Goal: Information Seeking & Learning: Learn about a topic

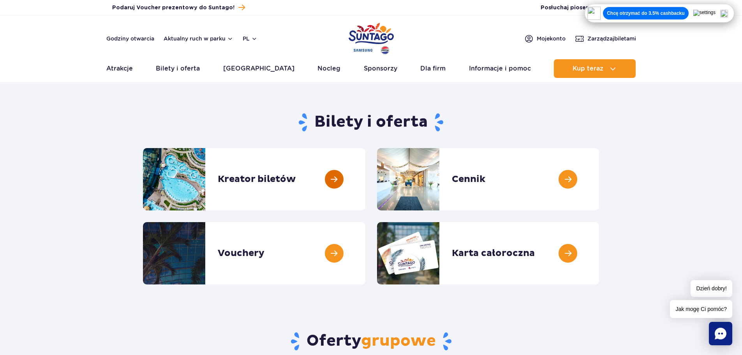
click at [365, 184] on link at bounding box center [365, 179] width 0 height 62
click at [599, 184] on link at bounding box center [599, 179] width 0 height 62
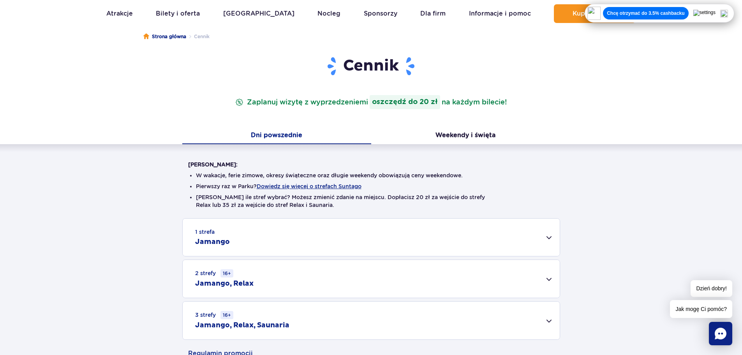
scroll to position [78, 0]
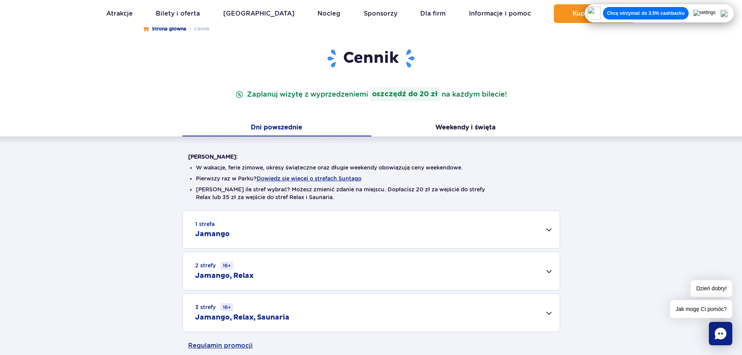
click at [552, 225] on div "1 strefa Jamango" at bounding box center [371, 229] width 377 height 37
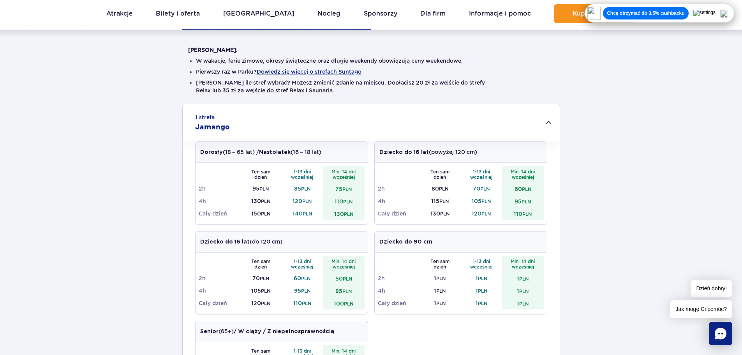
scroll to position [195, 0]
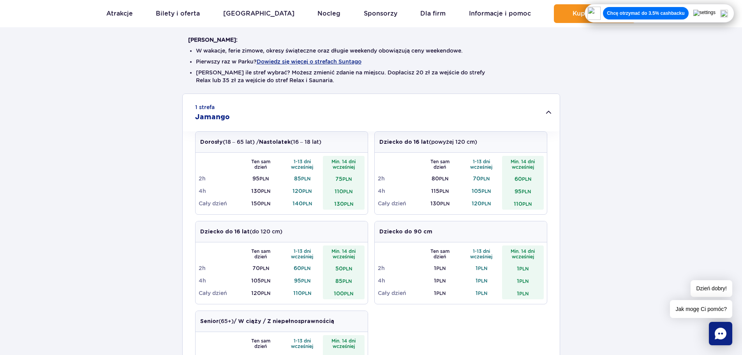
click at [545, 108] on div "1 strefa Jamango" at bounding box center [371, 112] width 377 height 37
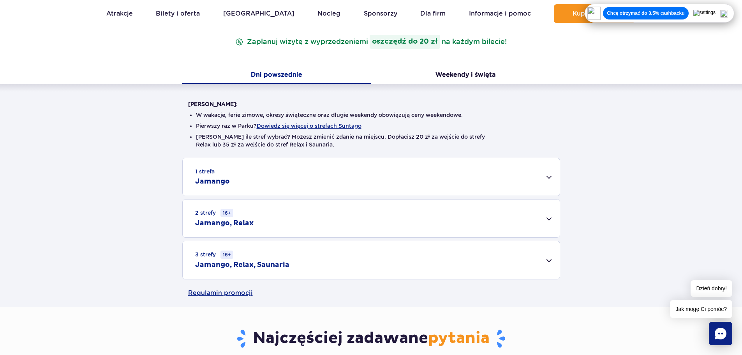
scroll to position [117, 0]
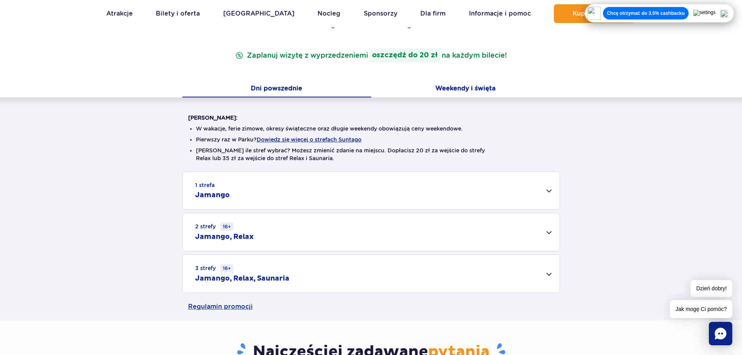
click at [464, 93] on button "Weekendy i święta" at bounding box center [465, 89] width 189 height 16
click at [554, 188] on div "1 strefa Jamango" at bounding box center [371, 190] width 377 height 37
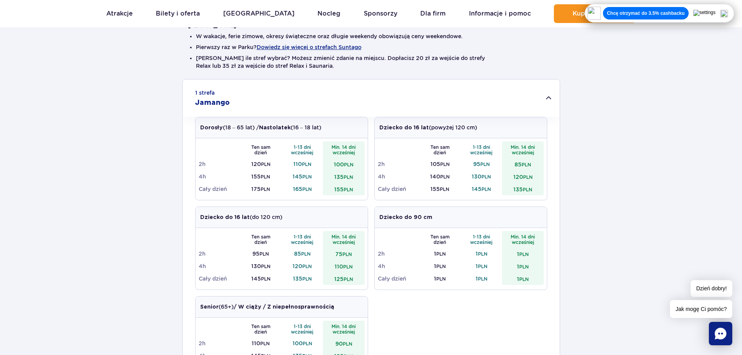
scroll to position [195, 0]
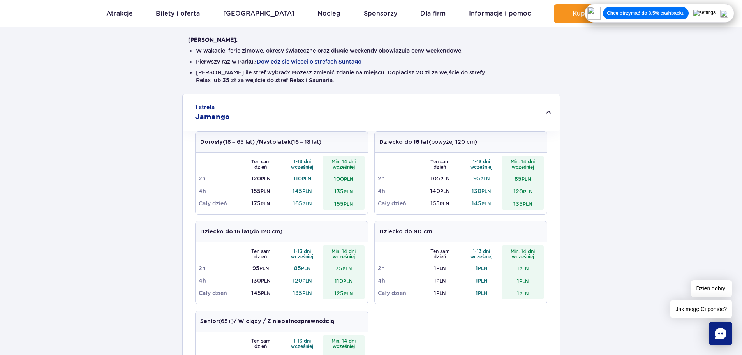
click at [628, 197] on div "1 strefa Jamango Dorosły (18 – 65 lat) / Nastolatek (16 – 18 lat) Ten sam dzień…" at bounding box center [371, 297] width 742 height 406
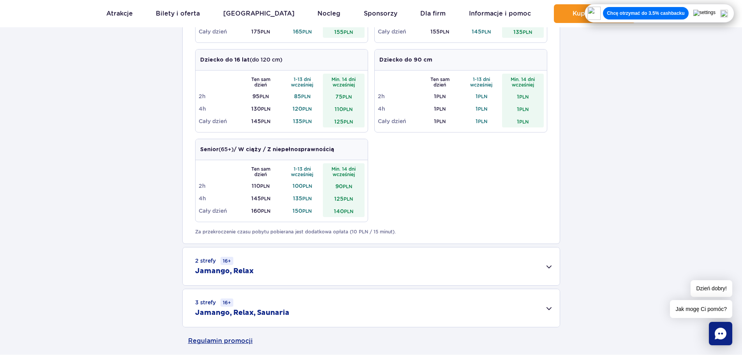
scroll to position [468, 0]
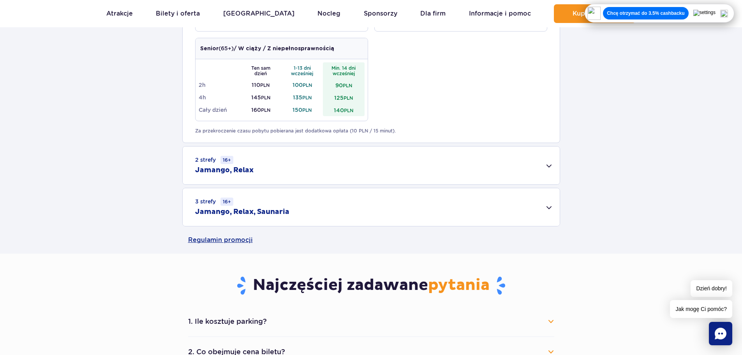
click at [556, 171] on div "2 strefy 16+ Jamango, Relax" at bounding box center [371, 165] width 377 height 38
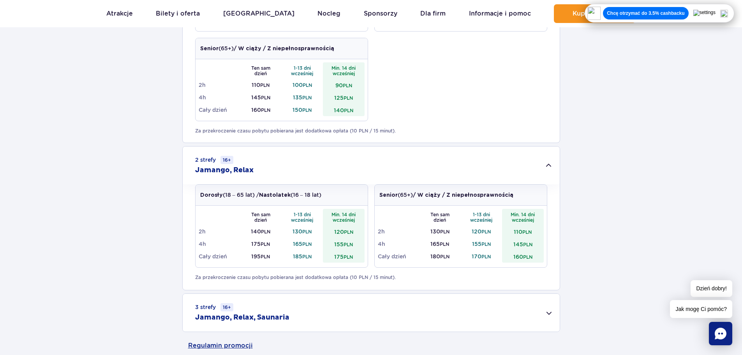
click at [346, 311] on div "3 strefy 16+ Jamango, Relax, Saunaria" at bounding box center [371, 313] width 377 height 38
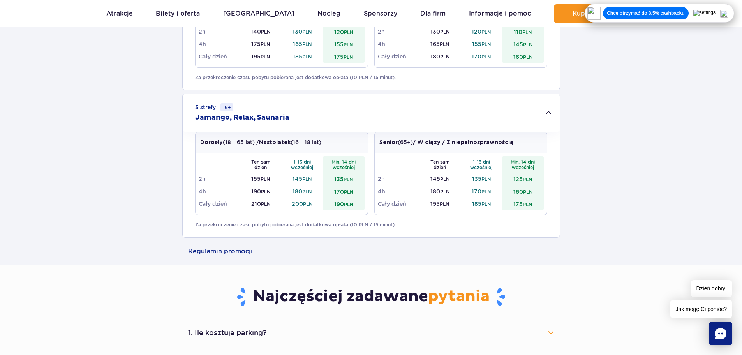
scroll to position [779, 0]
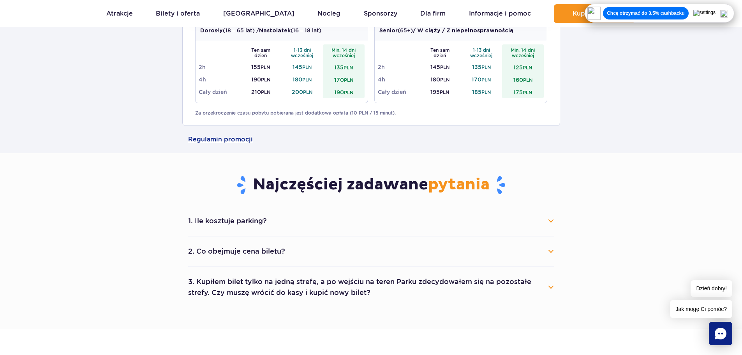
click at [553, 253] on button "2. Co obejmuje cena biletu?" at bounding box center [371, 251] width 366 height 17
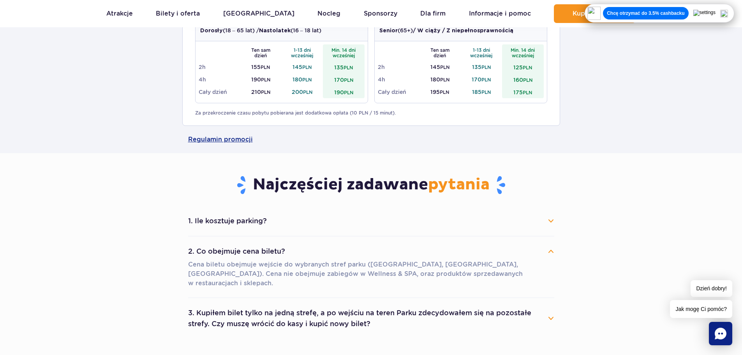
click at [549, 247] on button "2. Co obejmuje cena biletu?" at bounding box center [371, 251] width 366 height 17
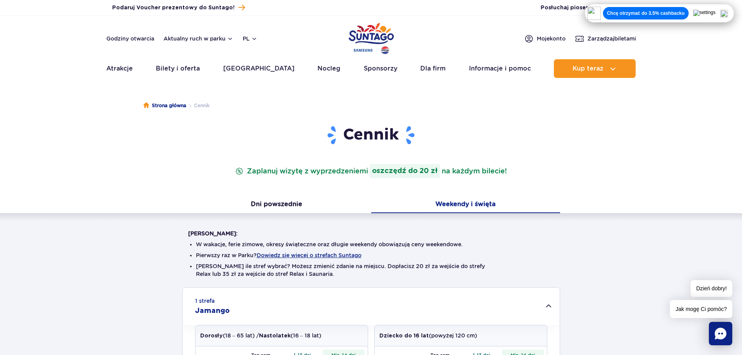
scroll to position [0, 0]
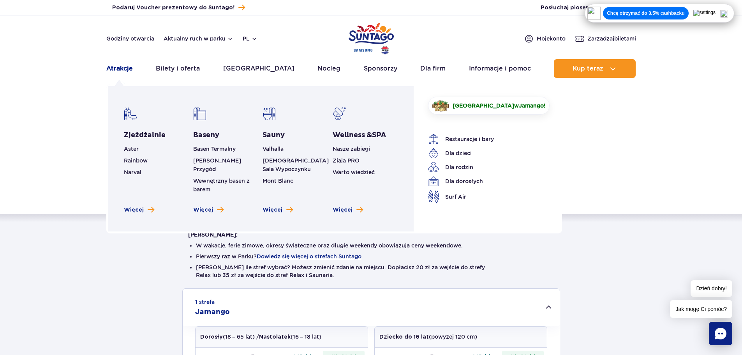
click at [121, 69] on link "Atrakcje" at bounding box center [119, 68] width 26 height 19
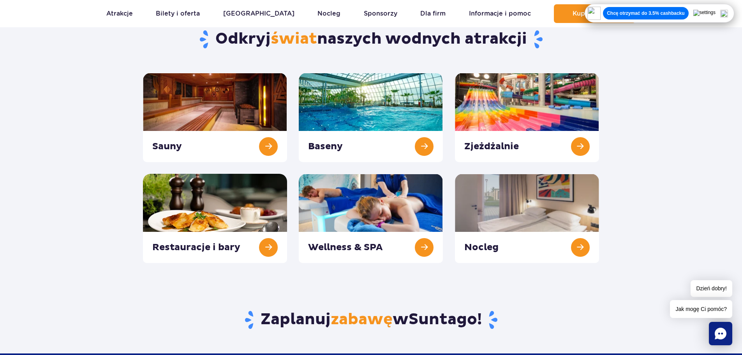
scroll to position [78, 0]
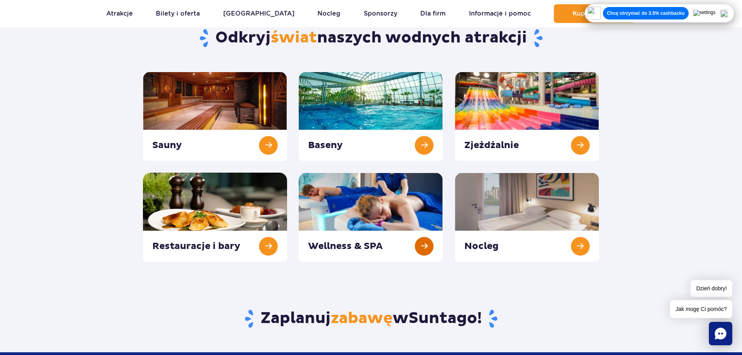
click at [427, 247] on link at bounding box center [371, 217] width 144 height 89
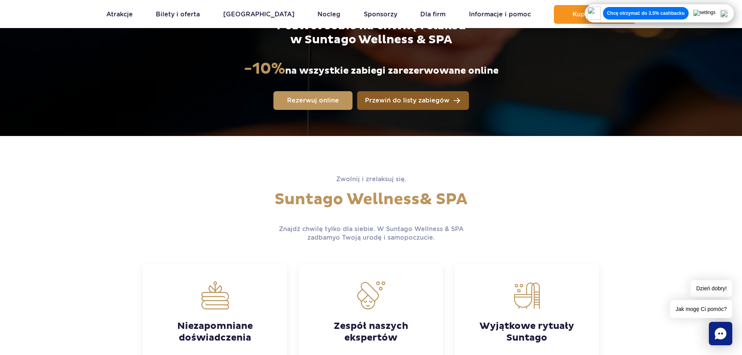
click at [402, 101] on span "Przewiń do listy zabiegów" at bounding box center [407, 100] width 85 height 6
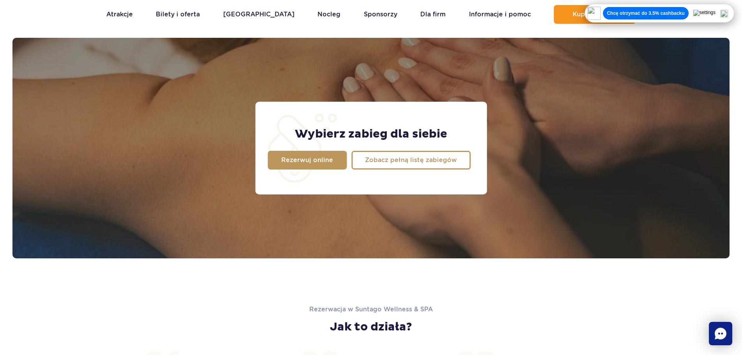
scroll to position [614, 0]
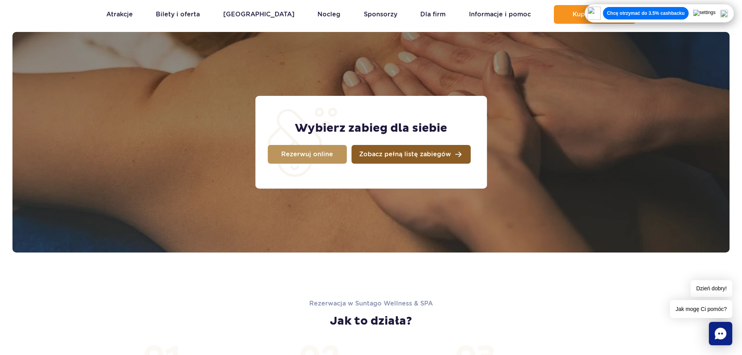
click at [386, 154] on span "Zobacz pełną listę zabiegów" at bounding box center [405, 154] width 92 height 6
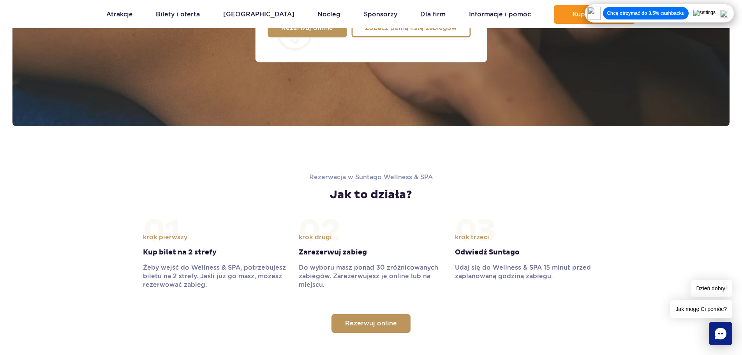
scroll to position [770, 0]
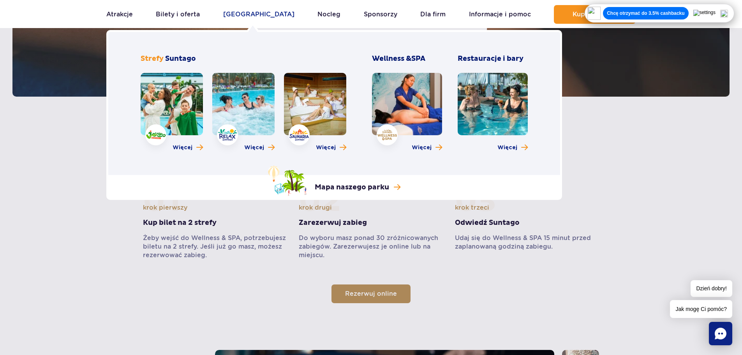
click at [237, 14] on link "[GEOGRAPHIC_DATA]" at bounding box center [258, 14] width 71 height 19
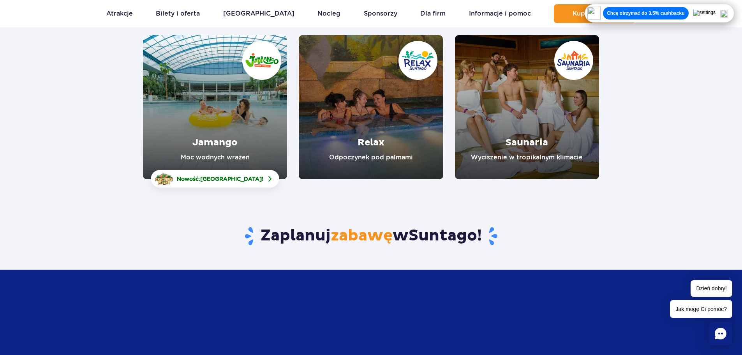
scroll to position [117, 0]
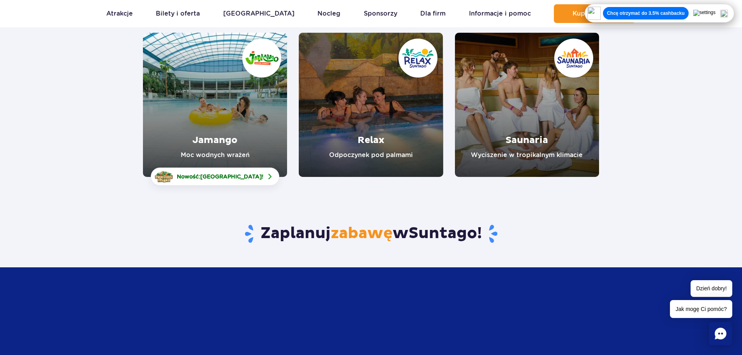
click at [550, 141] on link "Saunaria" at bounding box center [527, 105] width 144 height 144
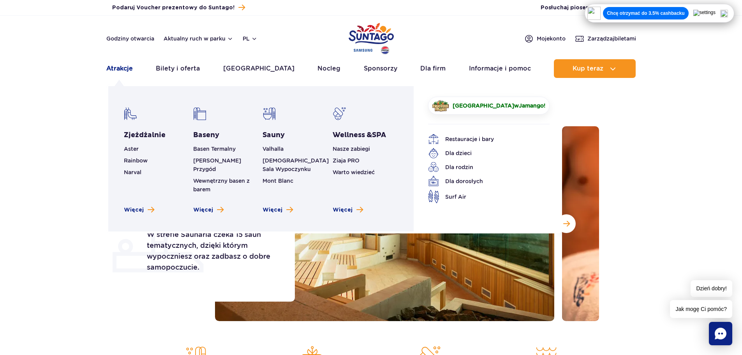
click at [123, 69] on link "Atrakcje" at bounding box center [119, 68] width 26 height 19
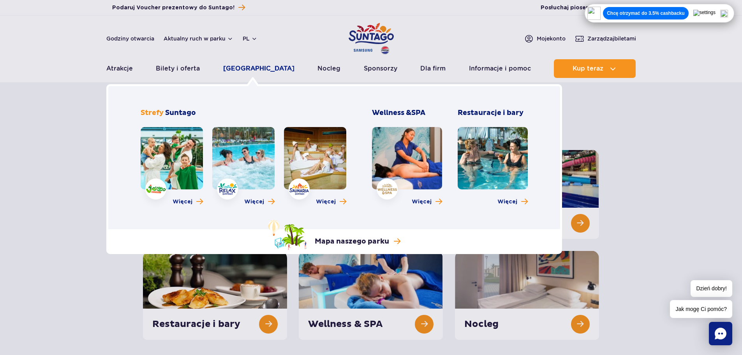
click at [238, 68] on link "[GEOGRAPHIC_DATA]" at bounding box center [258, 68] width 71 height 19
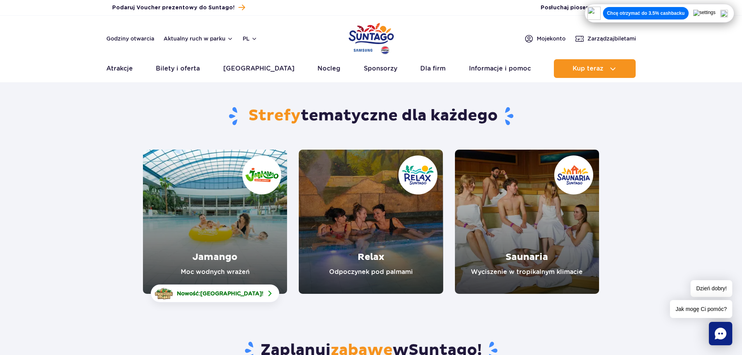
click at [539, 223] on link "Saunaria" at bounding box center [527, 222] width 144 height 144
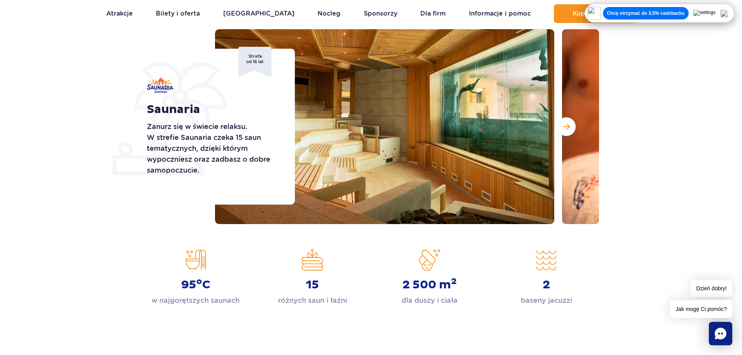
scroll to position [78, 0]
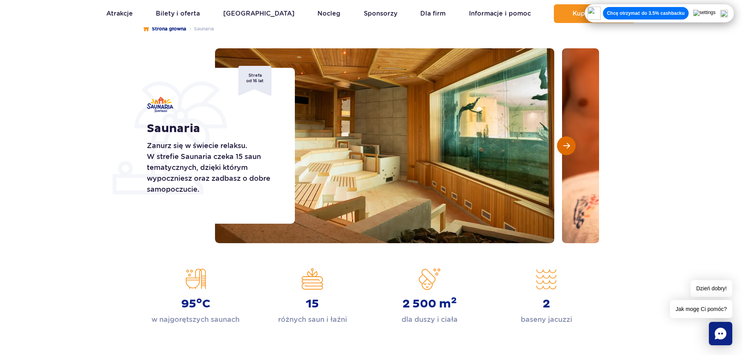
click at [564, 148] on span "Następny slajd" at bounding box center [566, 145] width 7 height 7
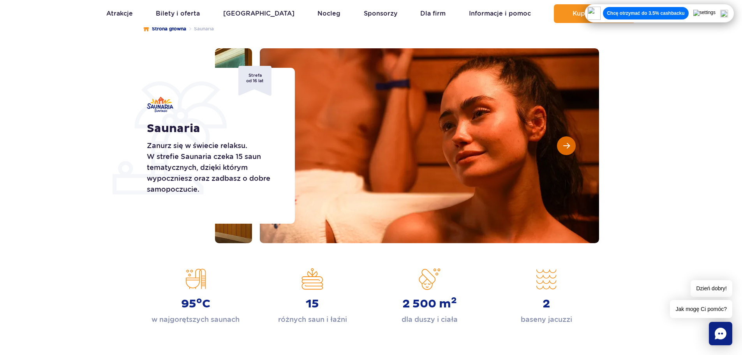
click at [564, 148] on span "Następny slajd" at bounding box center [566, 145] width 7 height 7
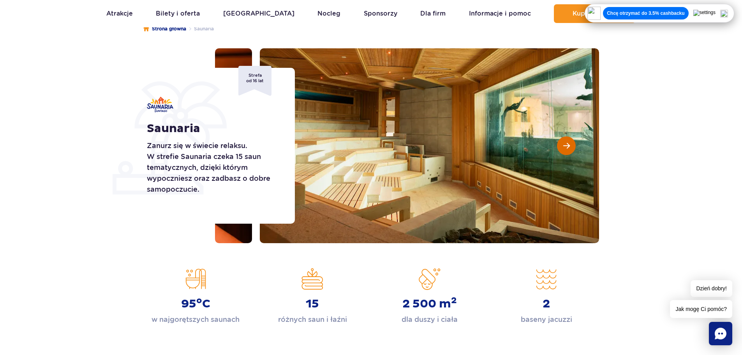
click at [564, 148] on span "Następny slajd" at bounding box center [566, 145] width 7 height 7
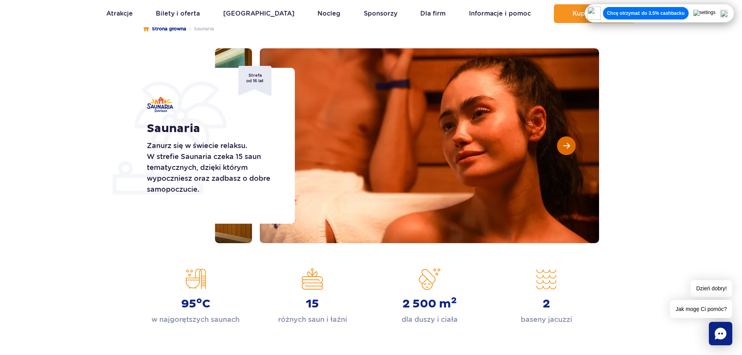
click at [562, 146] on button "Następny slajd" at bounding box center [566, 145] width 19 height 19
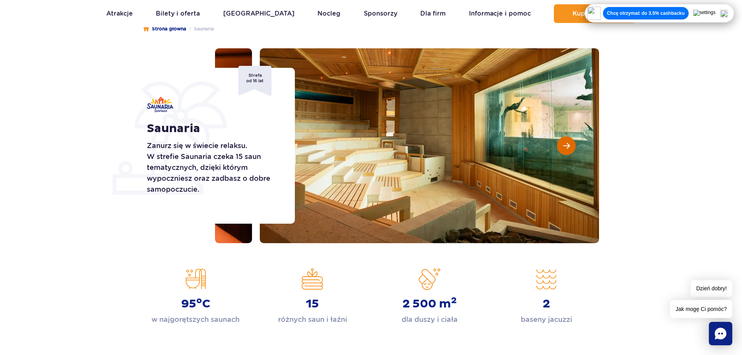
click at [563, 146] on span "Następny slajd" at bounding box center [566, 145] width 7 height 7
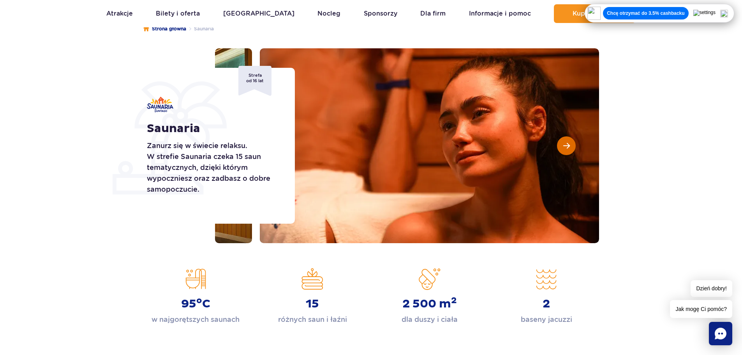
click at [563, 146] on span "Następny slajd" at bounding box center [566, 145] width 7 height 7
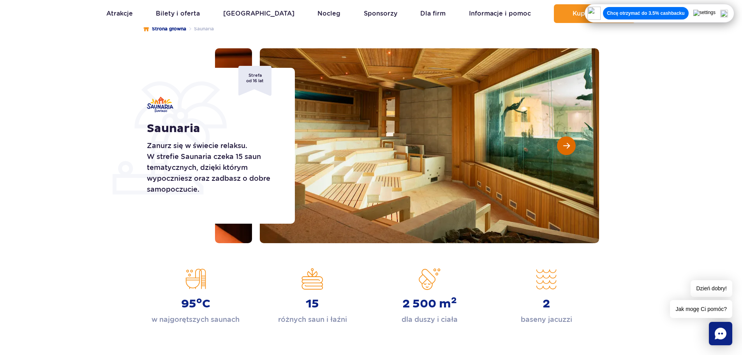
click at [563, 146] on span "Następny slajd" at bounding box center [566, 145] width 7 height 7
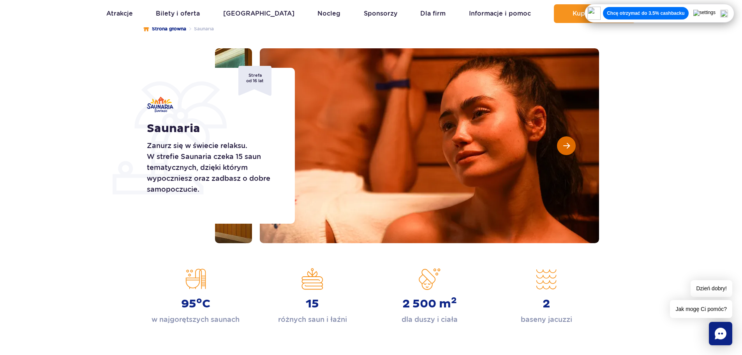
click at [563, 146] on span "Następny slajd" at bounding box center [566, 145] width 7 height 7
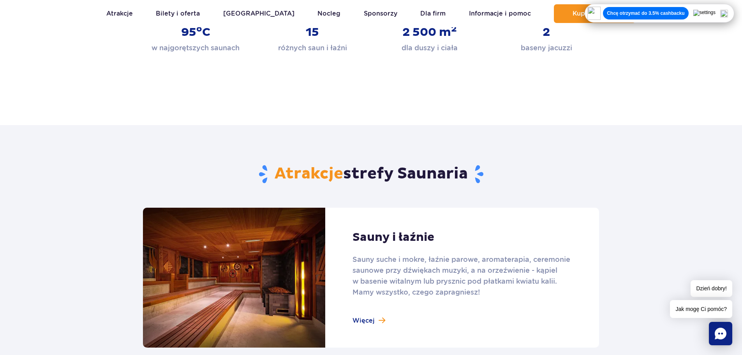
scroll to position [429, 0]
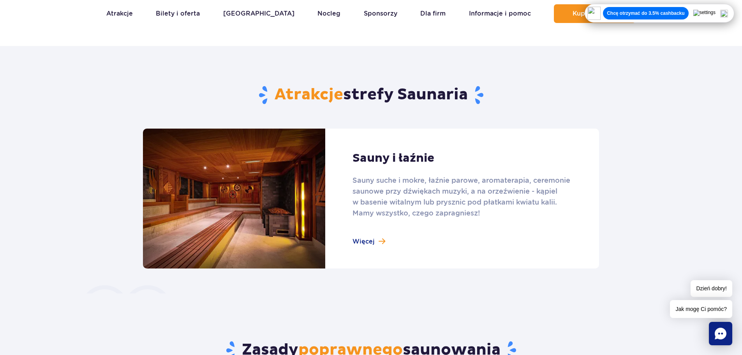
click at [378, 243] on link at bounding box center [371, 199] width 456 height 140
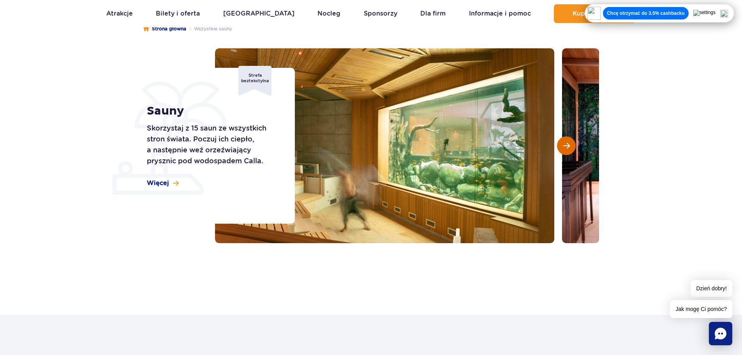
click at [569, 147] on span "Następny slajd" at bounding box center [566, 145] width 7 height 7
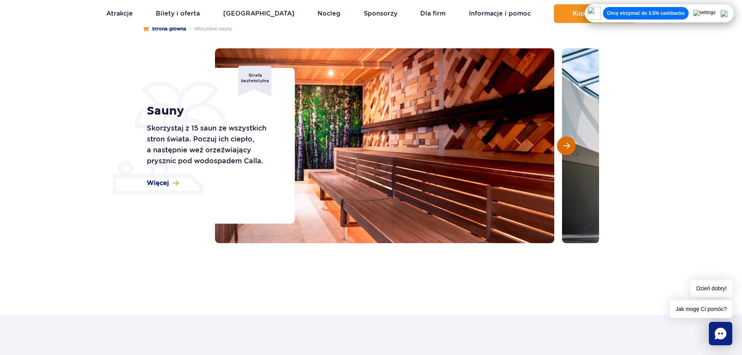
click at [569, 147] on span "Następny slajd" at bounding box center [566, 145] width 7 height 7
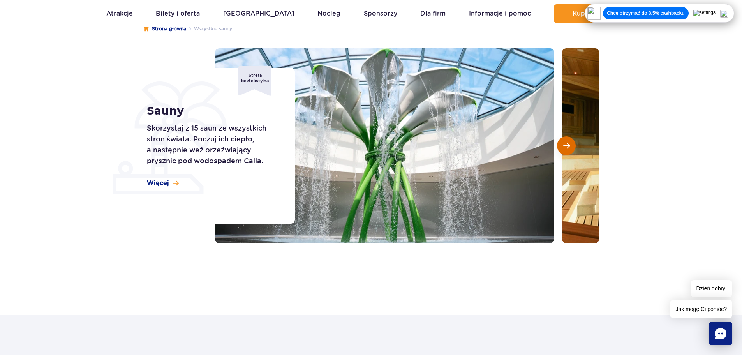
click at [563, 143] on span "Następny slajd" at bounding box center [566, 145] width 7 height 7
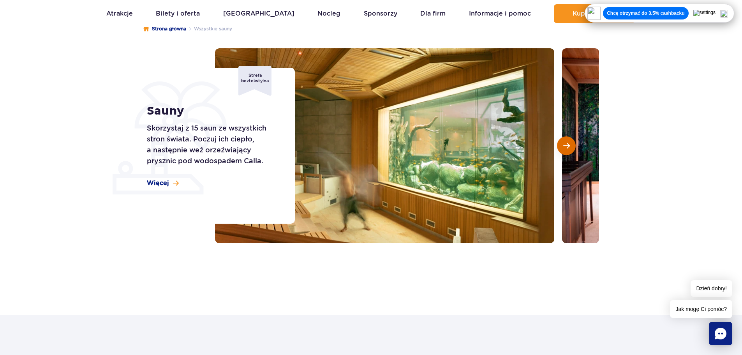
click at [563, 143] on span "Następny slajd" at bounding box center [566, 145] width 7 height 7
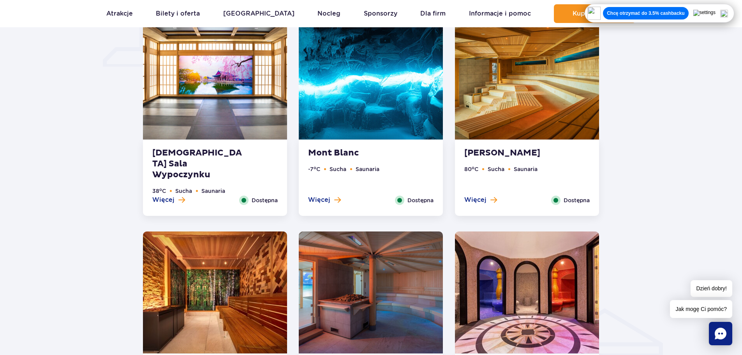
scroll to position [623, 0]
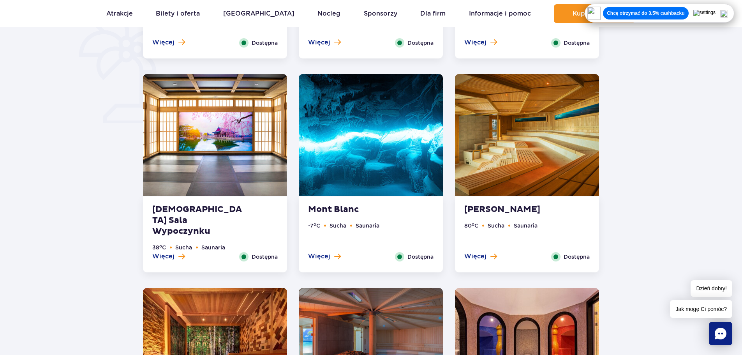
click at [333, 251] on ul "-7 o C Sucha Saunaria" at bounding box center [370, 236] width 125 height 31
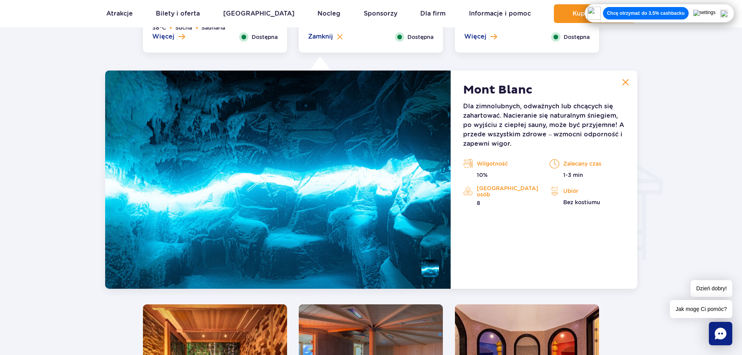
scroll to position [867, 0]
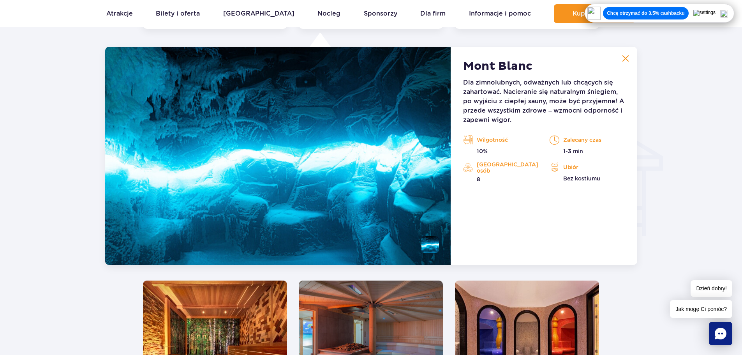
click at [628, 58] on img at bounding box center [625, 58] width 7 height 7
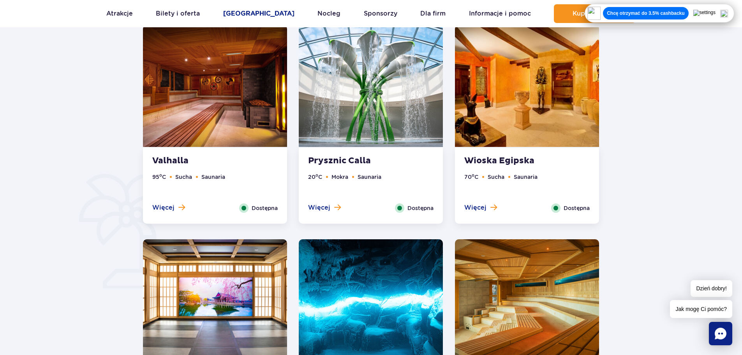
scroll to position [399, 0]
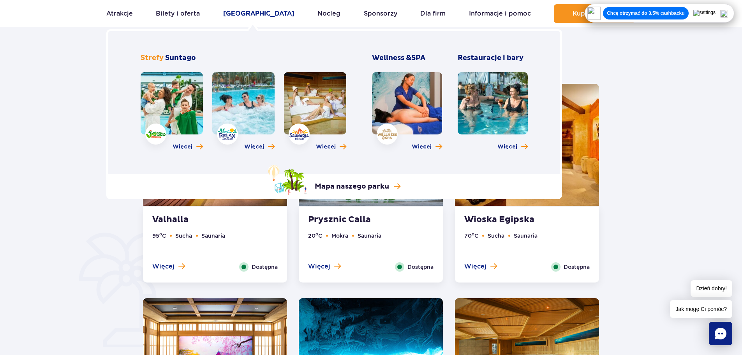
click at [245, 14] on link "[GEOGRAPHIC_DATA]" at bounding box center [258, 13] width 71 height 19
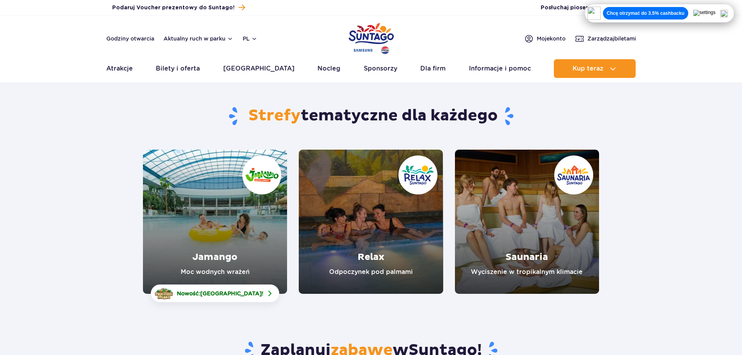
click at [366, 228] on link "Relax" at bounding box center [371, 222] width 144 height 144
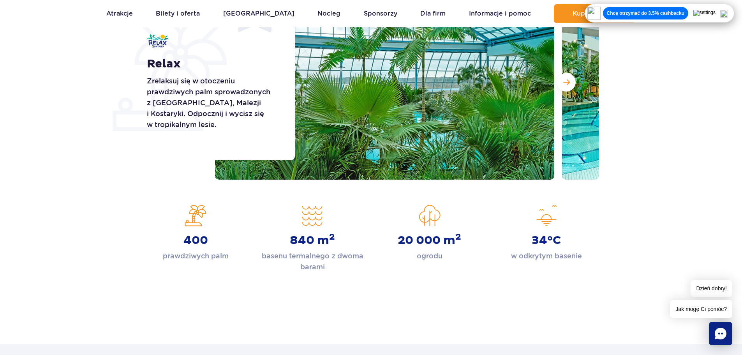
scroll to position [39, 0]
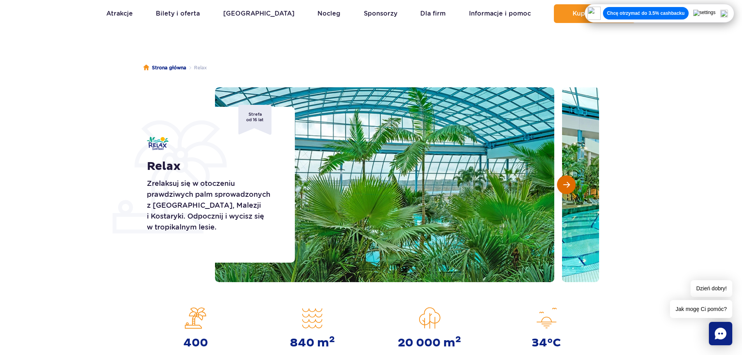
click at [566, 176] on button "Następny slajd" at bounding box center [566, 184] width 19 height 19
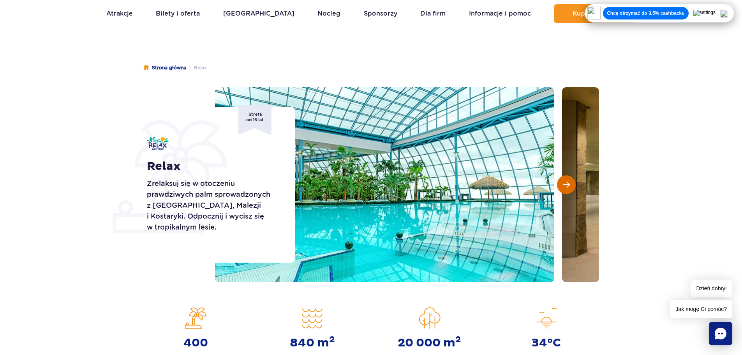
click at [566, 180] on button "Następny slajd" at bounding box center [566, 184] width 19 height 19
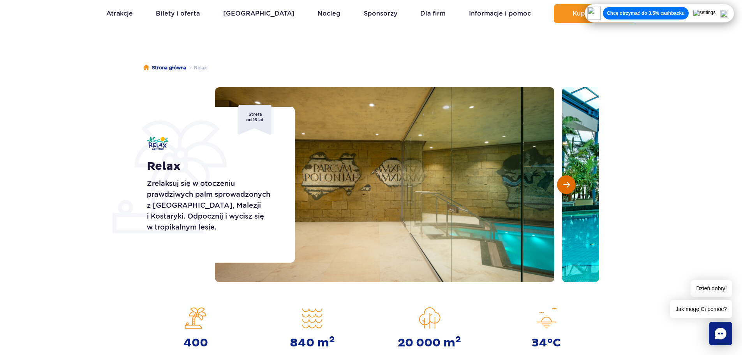
click at [566, 180] on button "Następny slajd" at bounding box center [566, 184] width 19 height 19
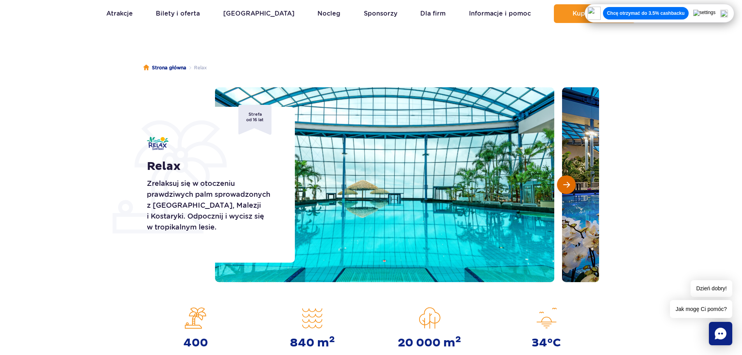
click at [566, 180] on button "Następny slajd" at bounding box center [566, 184] width 19 height 19
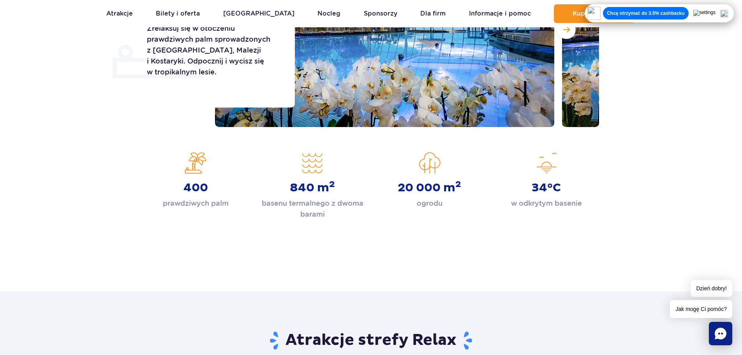
scroll to position [0, 0]
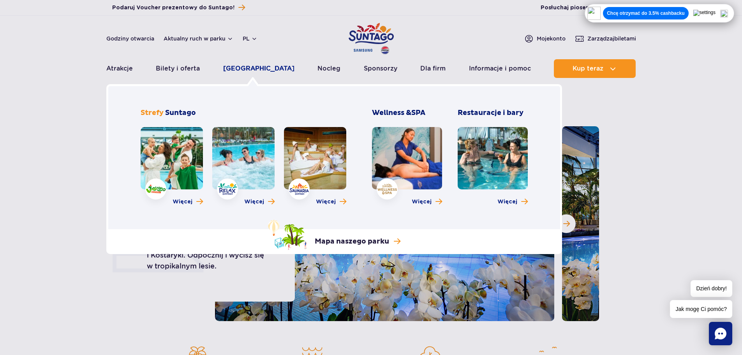
click at [250, 68] on link "[GEOGRAPHIC_DATA]" at bounding box center [258, 68] width 71 height 19
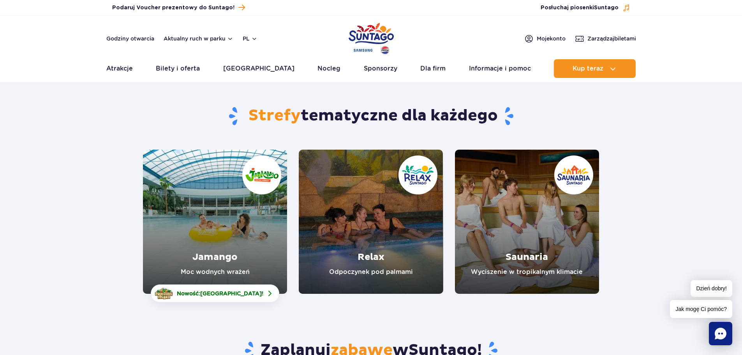
click at [252, 239] on link "Jamango" at bounding box center [215, 222] width 144 height 144
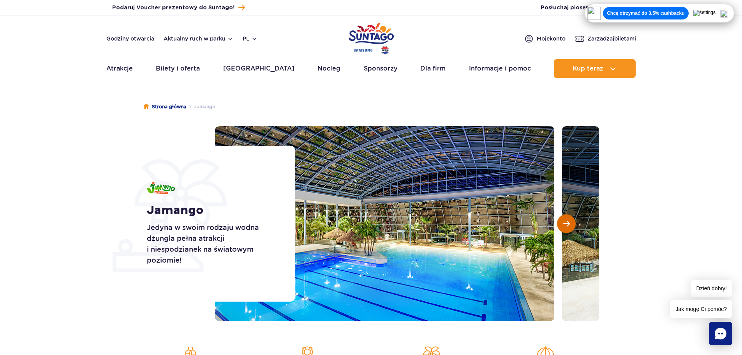
click at [566, 222] on span "Następny slajd" at bounding box center [566, 223] width 7 height 7
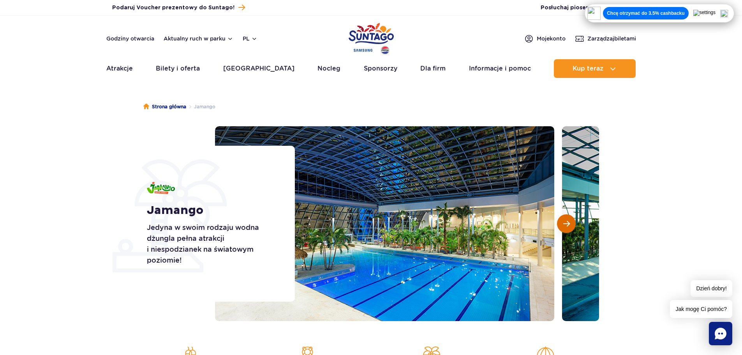
click at [566, 222] on span "Następny slajd" at bounding box center [566, 223] width 7 height 7
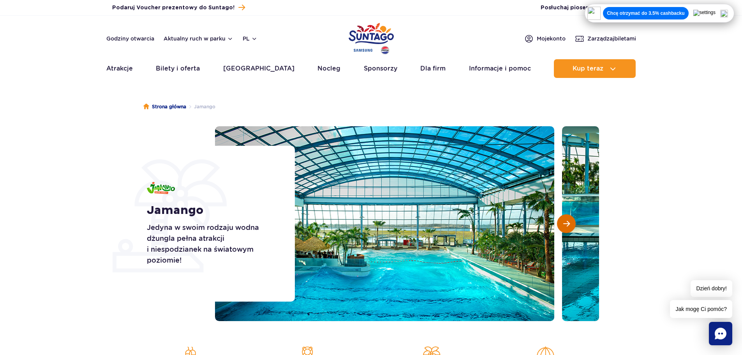
click at [566, 224] on span "Następny slajd" at bounding box center [566, 223] width 7 height 7
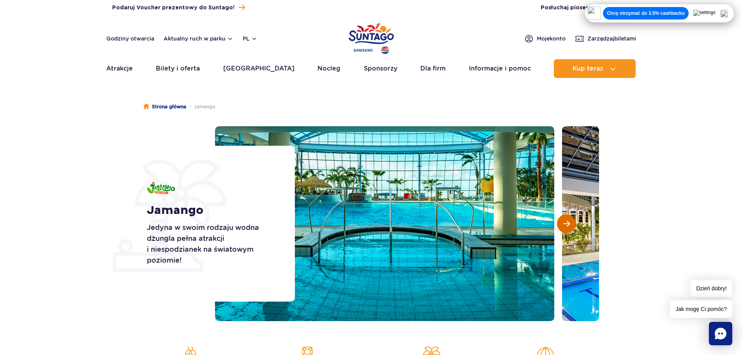
click at [566, 224] on span "Następny slajd" at bounding box center [566, 223] width 7 height 7
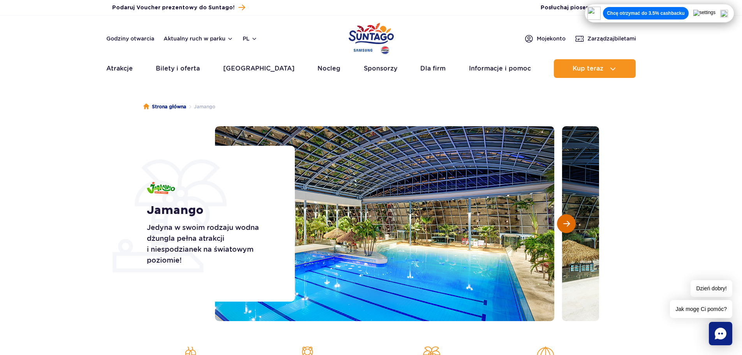
click at [566, 224] on span "Następny slajd" at bounding box center [566, 223] width 7 height 7
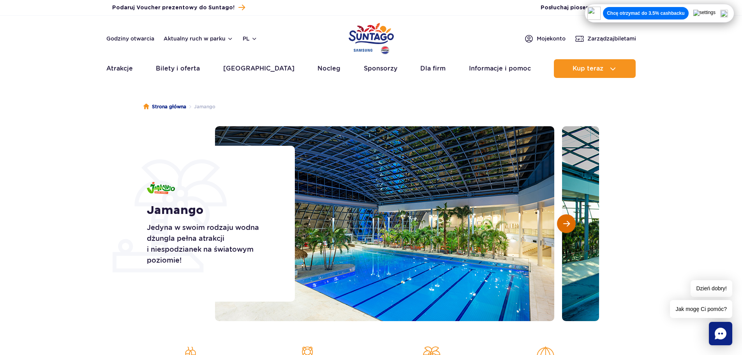
click at [566, 224] on span "Następny slajd" at bounding box center [566, 223] width 7 height 7
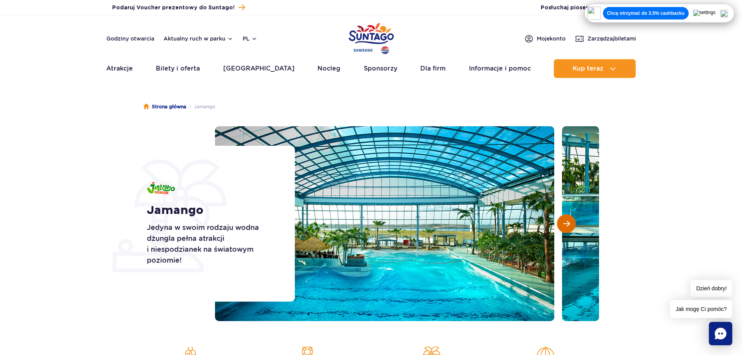
click at [566, 225] on span "Następny slajd" at bounding box center [566, 223] width 7 height 7
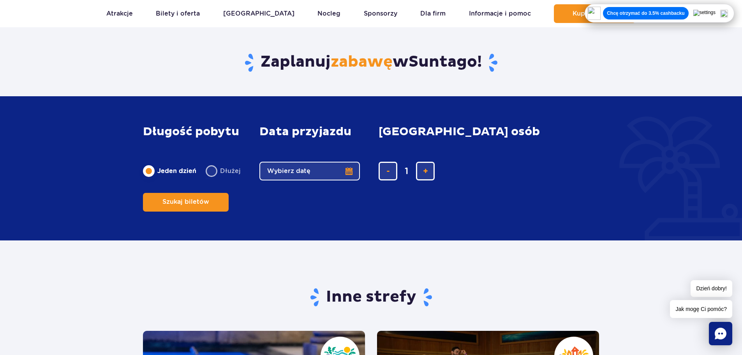
scroll to position [1441, 0]
